Goal: Information Seeking & Learning: Learn about a topic

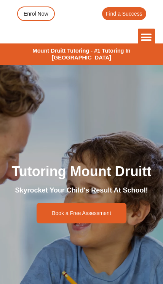
click at [142, 29] on div "Menu Toggle" at bounding box center [146, 37] width 17 height 17
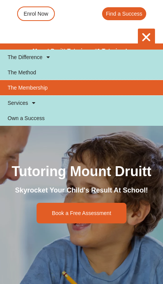
click at [43, 90] on link "The Membership" at bounding box center [81, 87] width 163 height 15
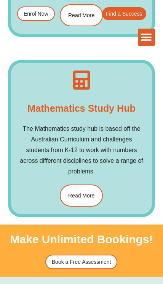
scroll to position [1541, 0]
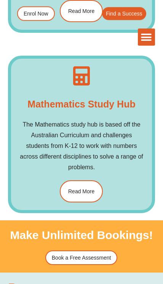
click at [93, 189] on span "Read More" at bounding box center [81, 191] width 26 height 5
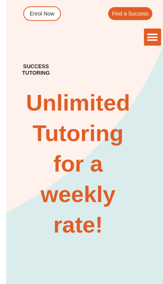
scroll to position [0, 0]
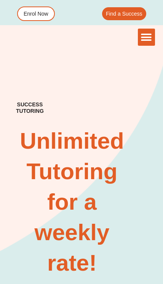
click at [146, 32] on icon "Menu Toggle" at bounding box center [146, 37] width 11 height 11
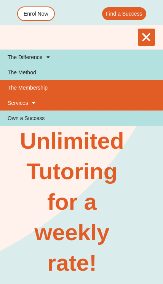
click at [26, 104] on link "Services" at bounding box center [81, 102] width 163 height 15
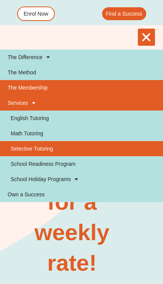
click at [45, 145] on link "Selective Tutoring" at bounding box center [81, 148] width 163 height 15
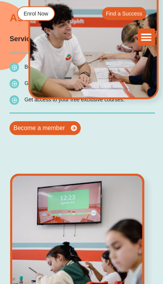
scroll to position [714, 0]
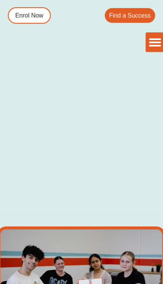
scroll to position [384, 0]
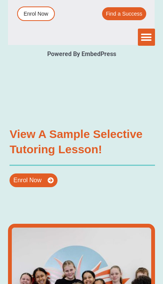
type input "*"
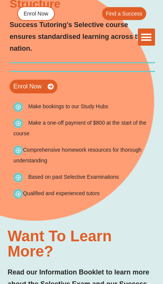
scroll to position [2114, 0]
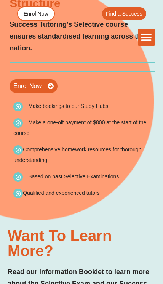
type input "*"
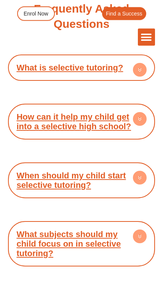
scroll to position [3204, 0]
click at [139, 171] on circle at bounding box center [140, 178] width 14 height 14
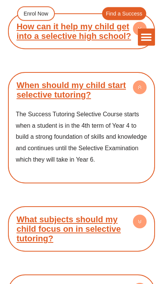
scroll to position [3302, 0]
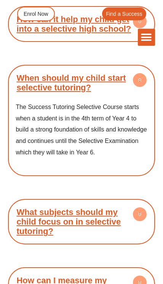
click at [139, 208] on circle at bounding box center [140, 215] width 14 height 14
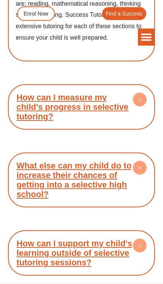
scroll to position [3564, 0]
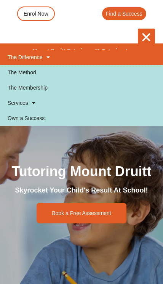
click at [40, 56] on link "The Difference" at bounding box center [81, 57] width 163 height 15
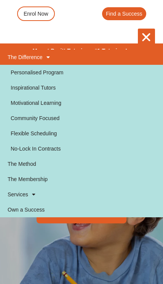
click at [150, 34] on icon "Menu Toggle" at bounding box center [146, 37] width 11 height 11
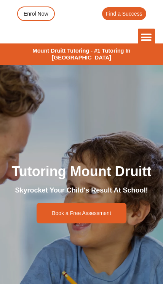
click at [152, 37] on icon "Menu Toggle" at bounding box center [146, 37] width 11 height 11
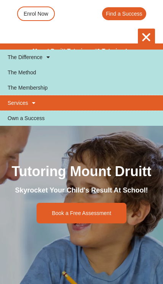
click at [32, 102] on span at bounding box center [31, 103] width 7 height 13
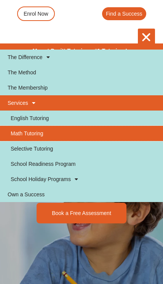
click at [39, 133] on link "Math Tutoring" at bounding box center [81, 133] width 163 height 15
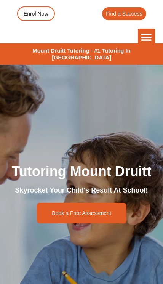
scroll to position [21, 0]
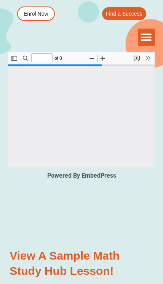
scroll to position [1093, 0]
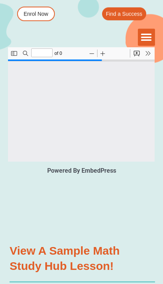
type input "*"
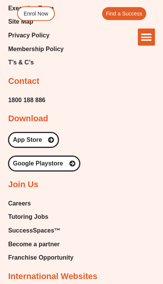
scroll to position [3196, 0]
